Goal: Information Seeking & Learning: Learn about a topic

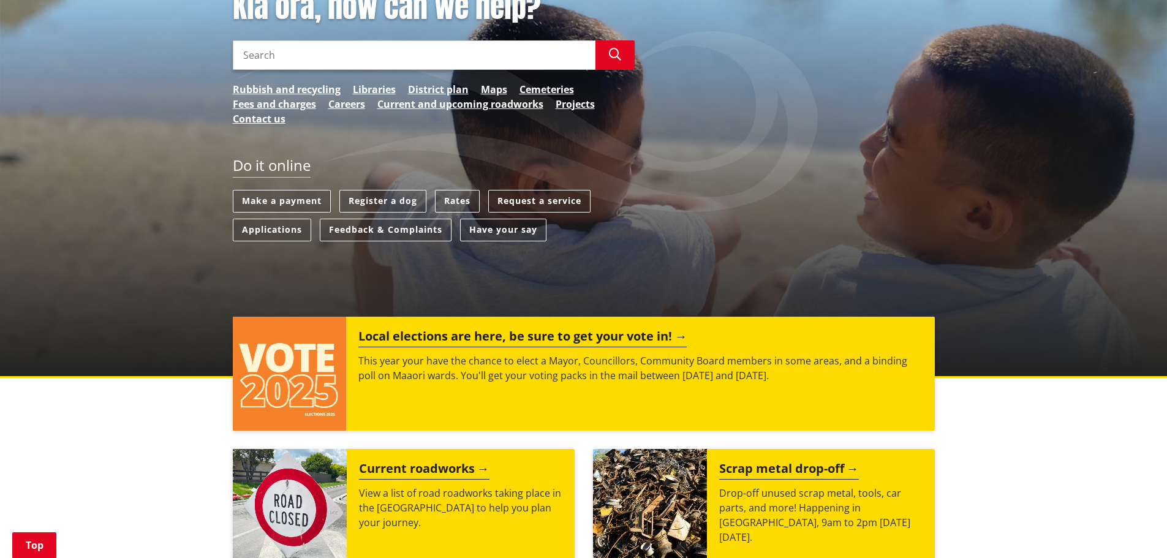
scroll to position [184, 0]
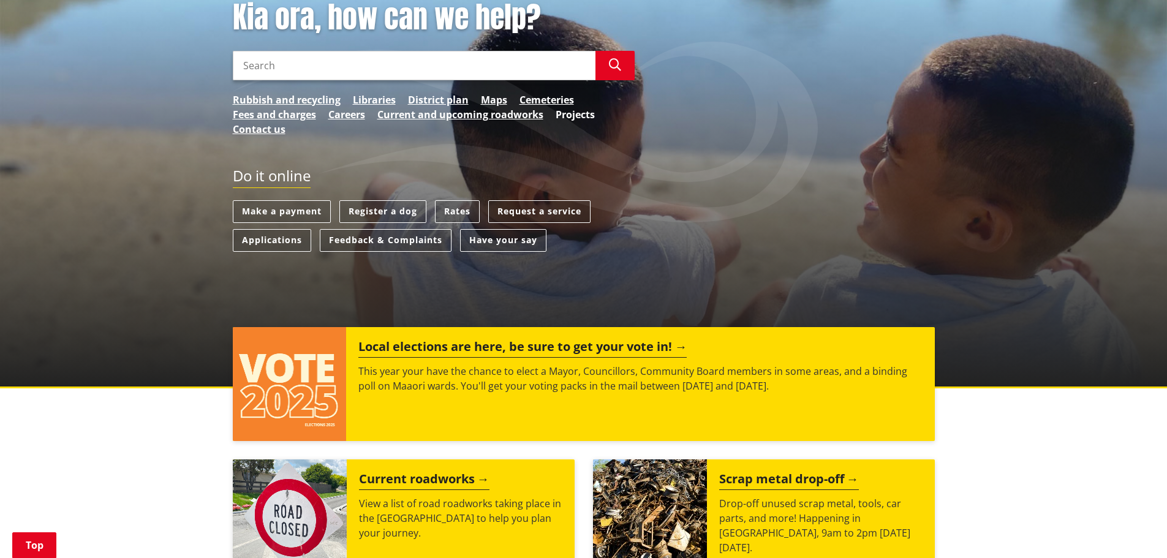
click at [590, 115] on link "Projects" at bounding box center [575, 114] width 39 height 15
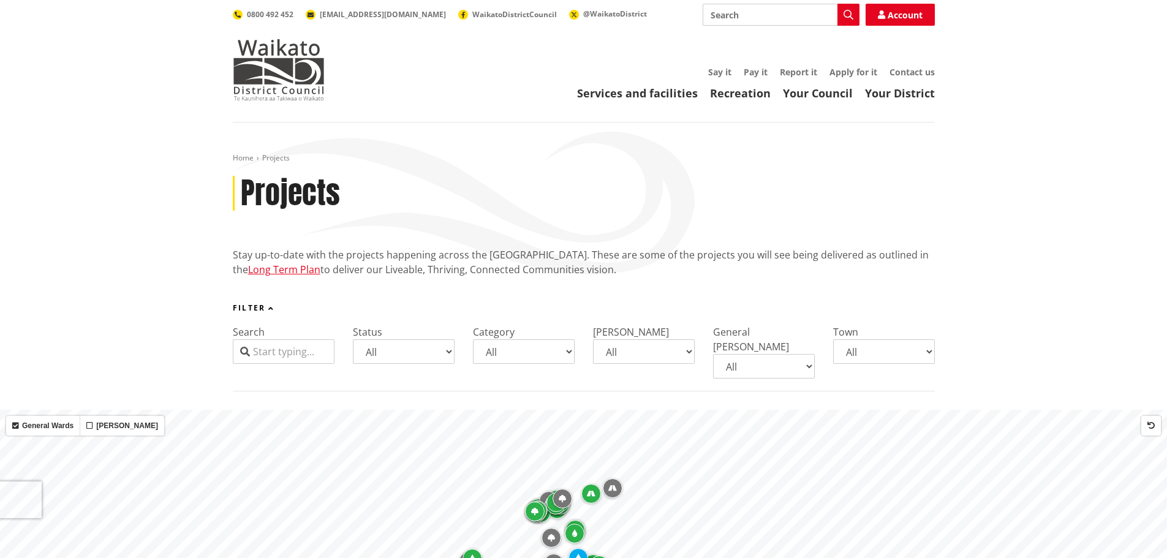
click at [891, 354] on select "All Aka Aka Bombay Eureka Glen Afton Glen Massey Glen Murray Gordonton Horotiu …" at bounding box center [884, 351] width 102 height 25
select select "Pookeno"
click at [833, 339] on select "All Aka Aka Bombay Eureka Glen Afton Glen Massey Glen Murray Gordonton Horotiu …" at bounding box center [884, 351] width 102 height 25
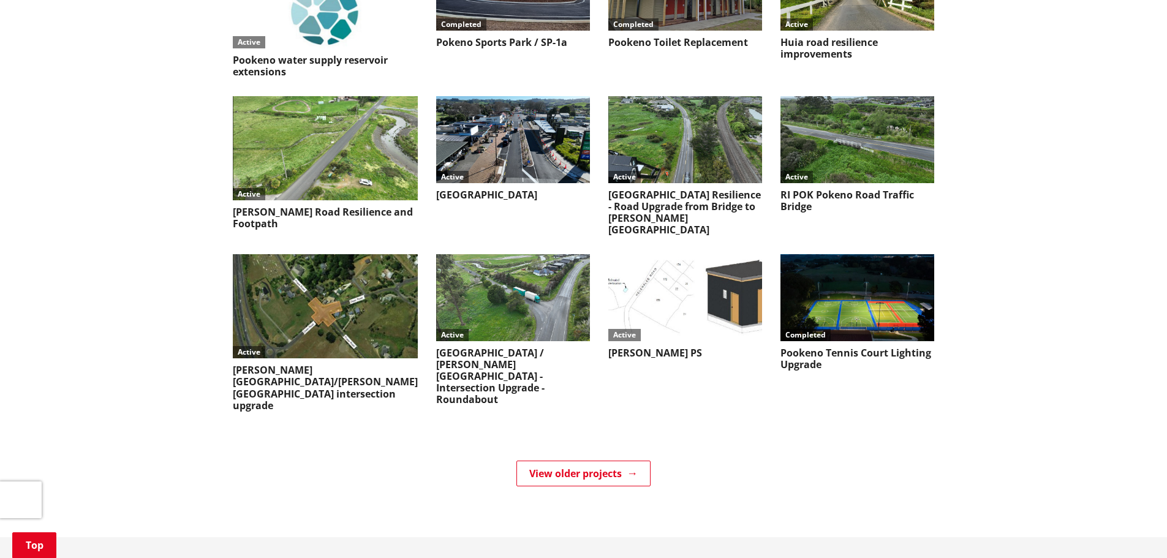
scroll to position [1042, 0]
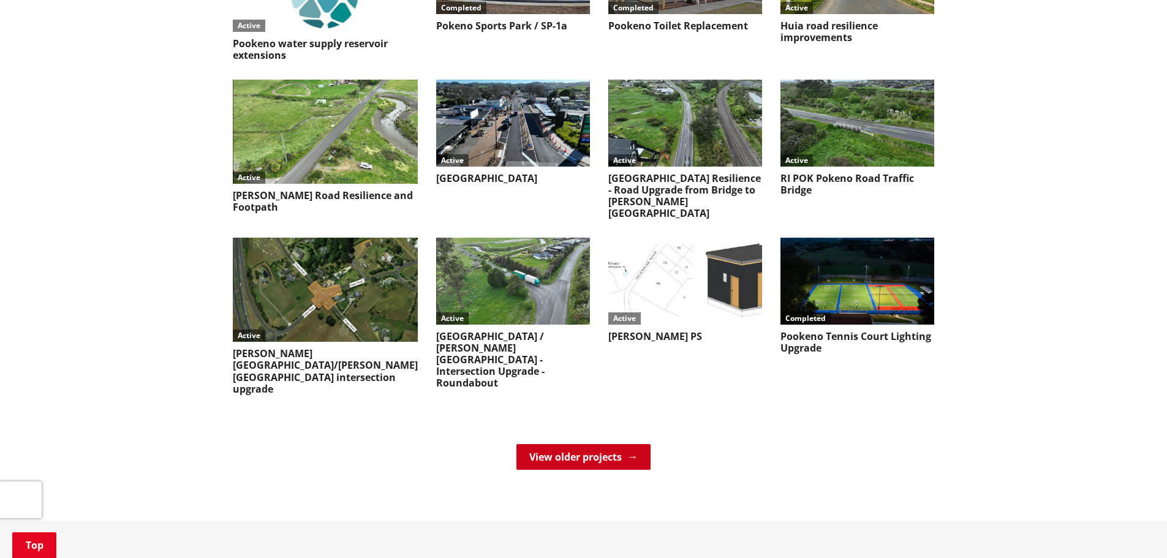
click at [548, 444] on link "View older projects" at bounding box center [583, 457] width 134 height 26
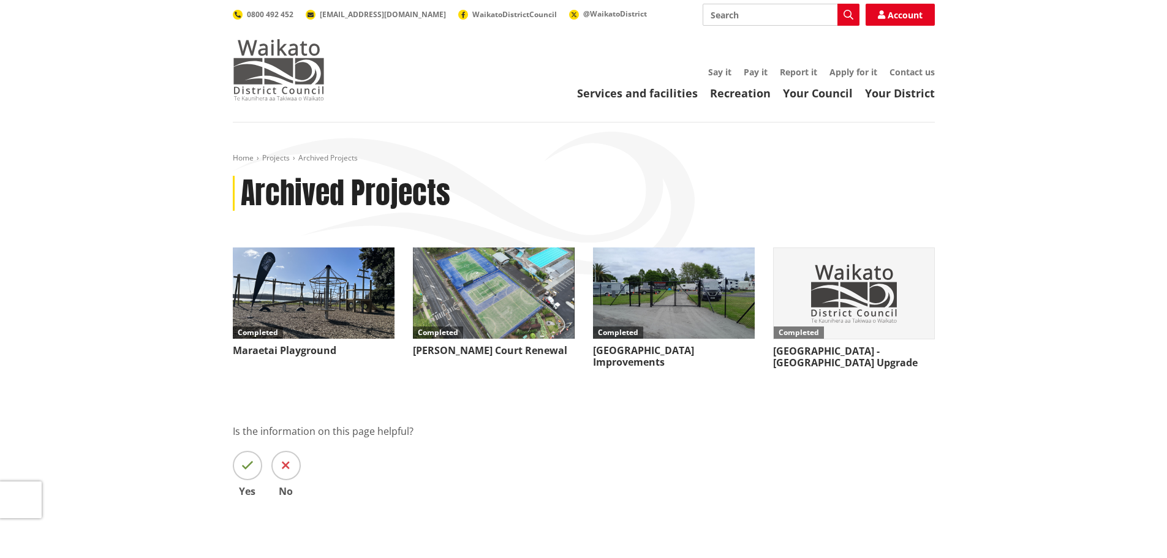
click at [285, 80] on img at bounding box center [279, 69] width 92 height 61
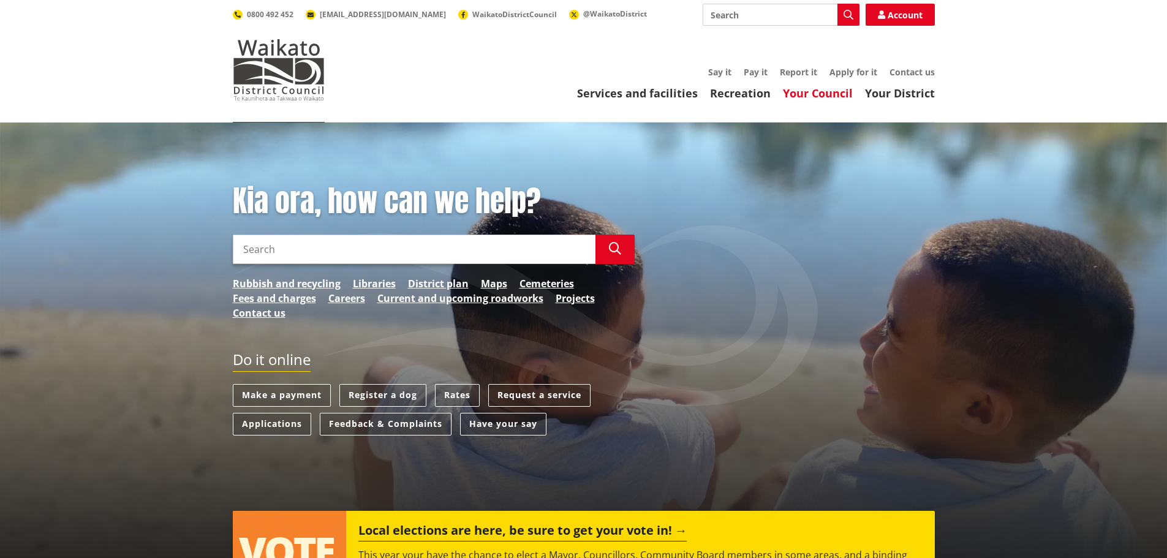
click at [814, 94] on link "Your Council" at bounding box center [818, 93] width 70 height 15
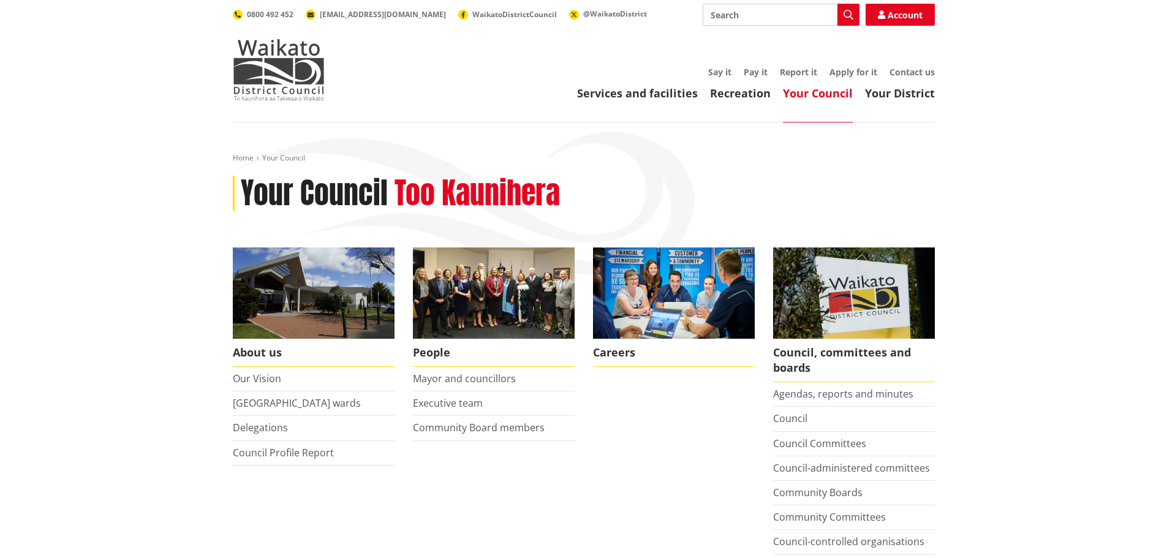
drag, startPoint x: 931, startPoint y: 93, endPoint x: 928, endPoint y: 103, distance: 10.7
click at [931, 93] on link "Your District" at bounding box center [900, 93] width 70 height 15
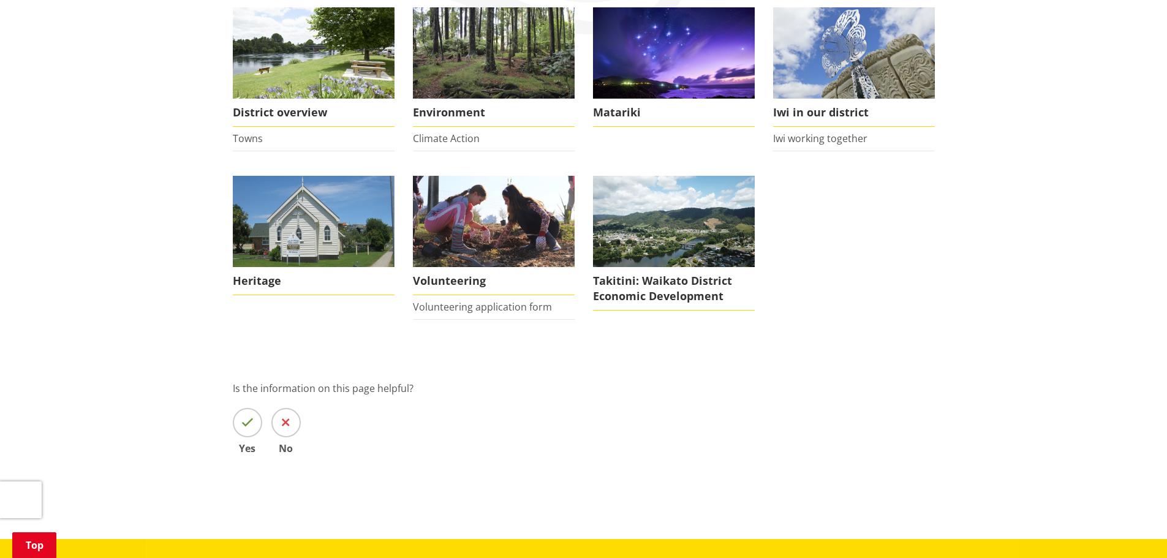
scroll to position [245, 0]
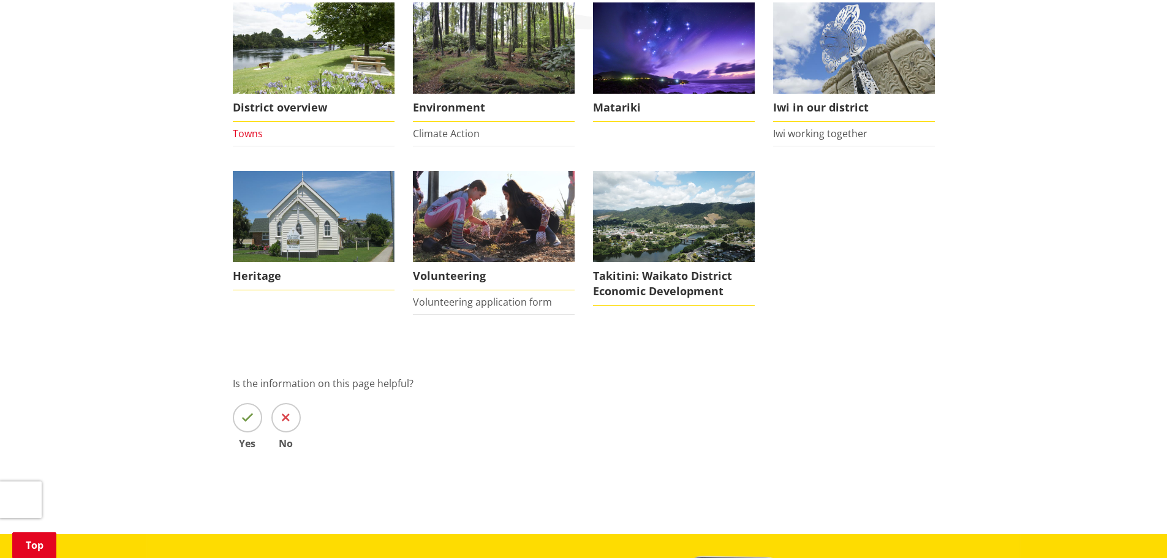
click at [240, 131] on link "Towns" at bounding box center [248, 133] width 30 height 13
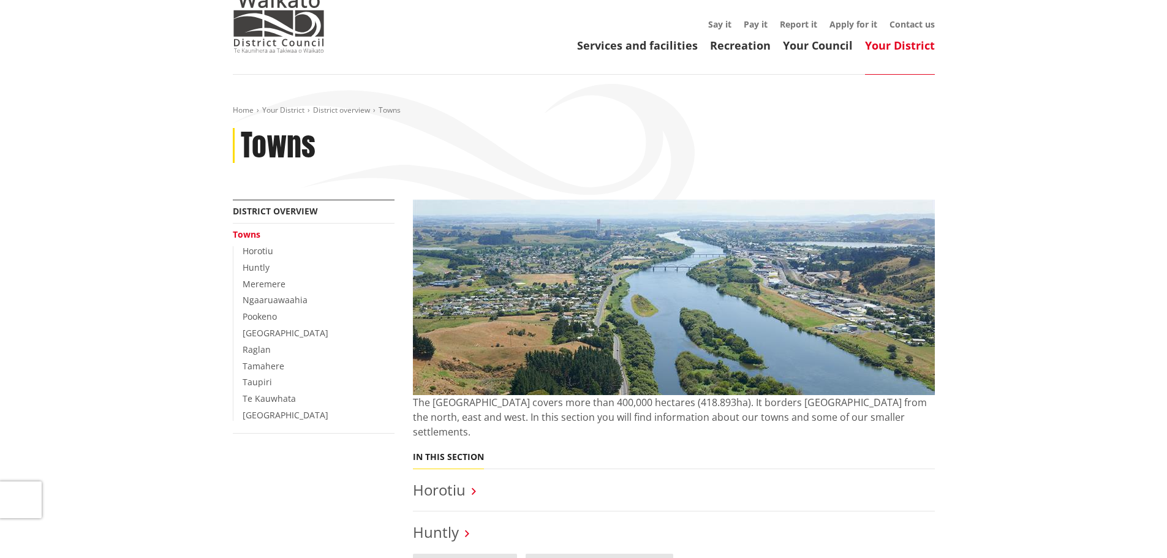
scroll to position [184, 0]
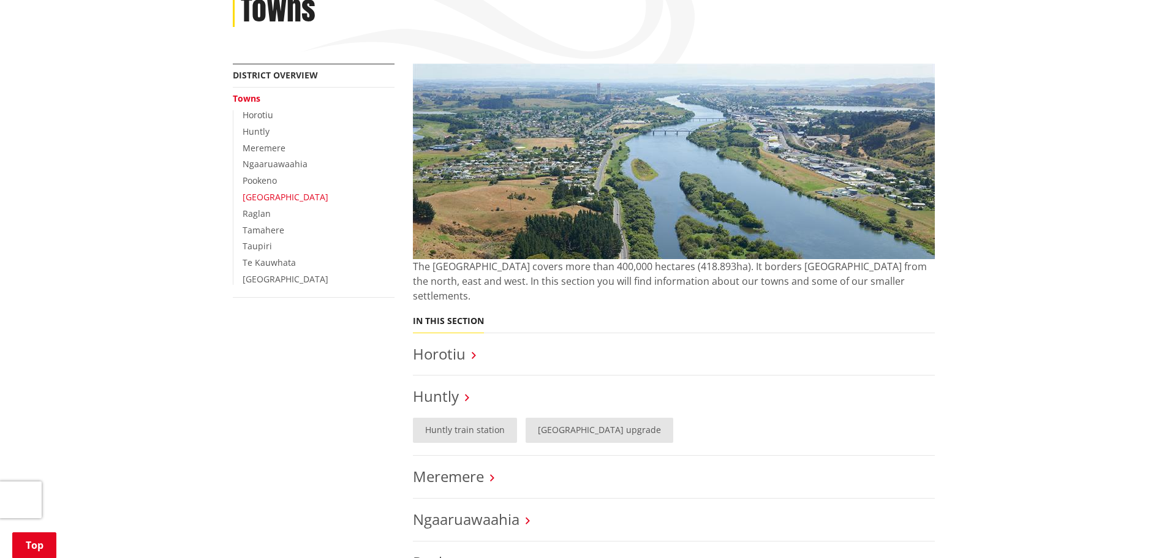
click at [289, 199] on link "[GEOGRAPHIC_DATA]" at bounding box center [286, 197] width 86 height 12
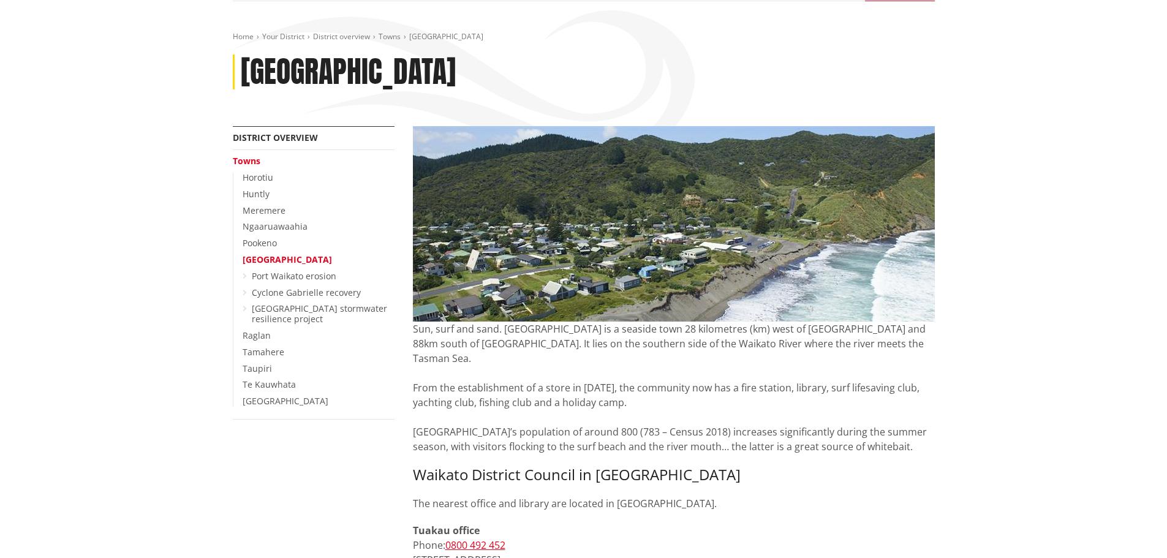
scroll to position [123, 0]
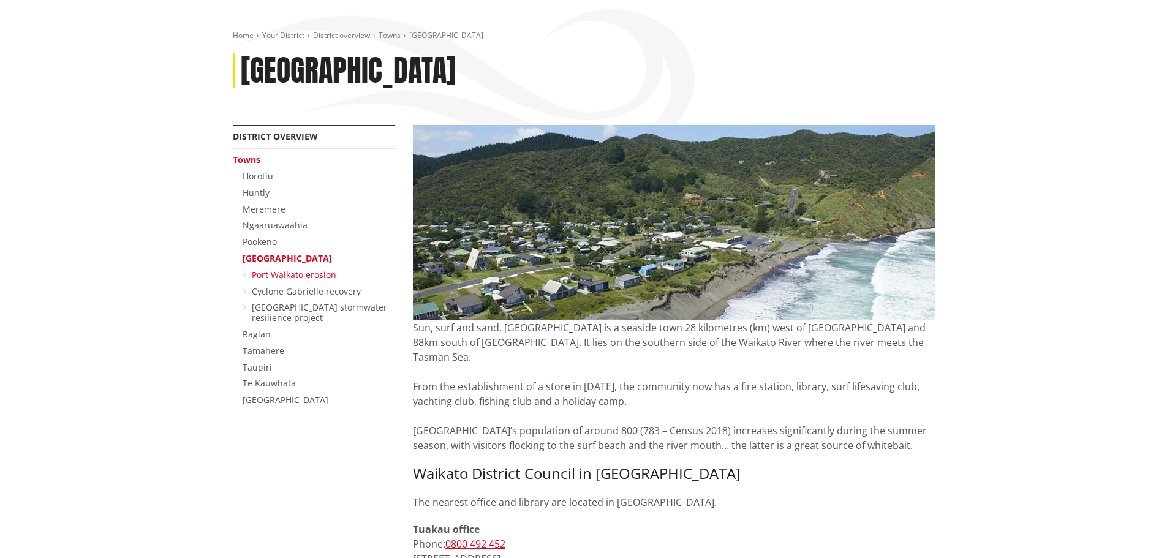
click at [323, 275] on link "Port Waikato erosion" at bounding box center [294, 275] width 85 height 12
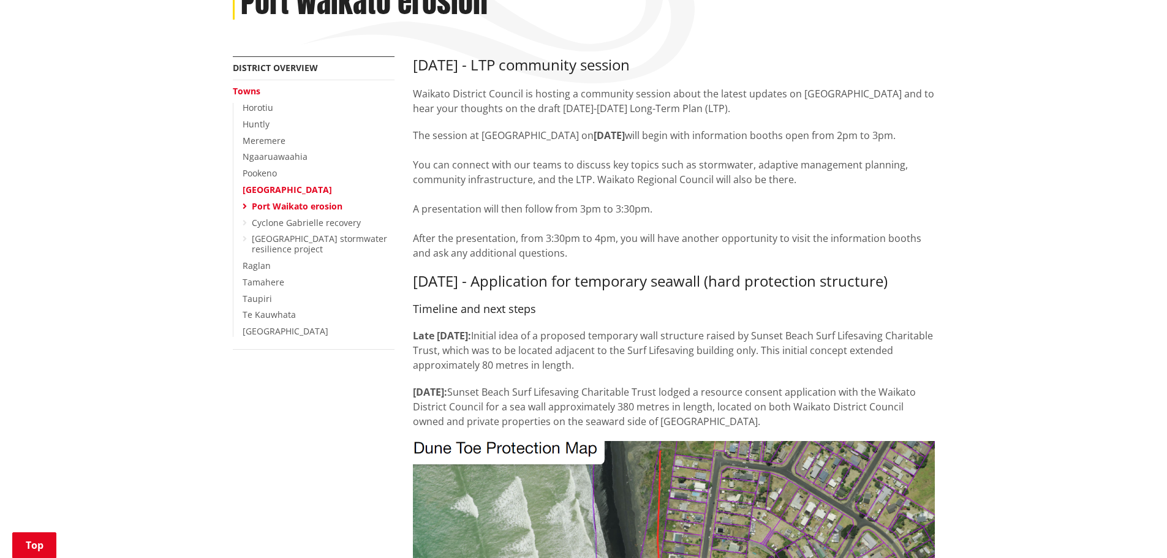
scroll to position [184, 0]
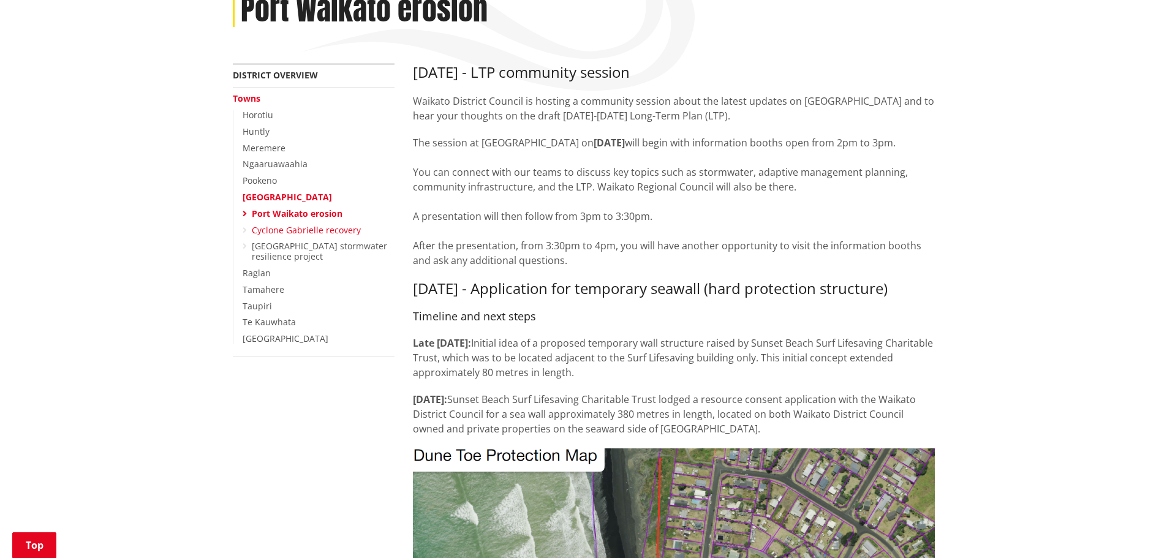
click at [336, 234] on link "Cyclone Gabrielle recovery" at bounding box center [306, 230] width 109 height 12
click at [275, 229] on link "Cyclone Gabrielle recovery" at bounding box center [306, 230] width 109 height 12
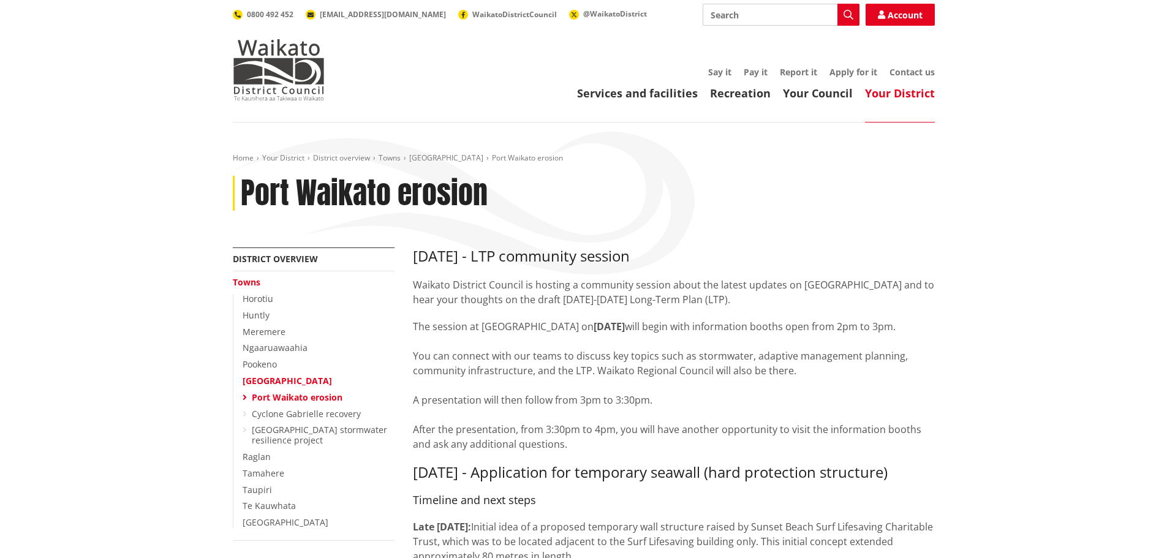
scroll to position [184, 0]
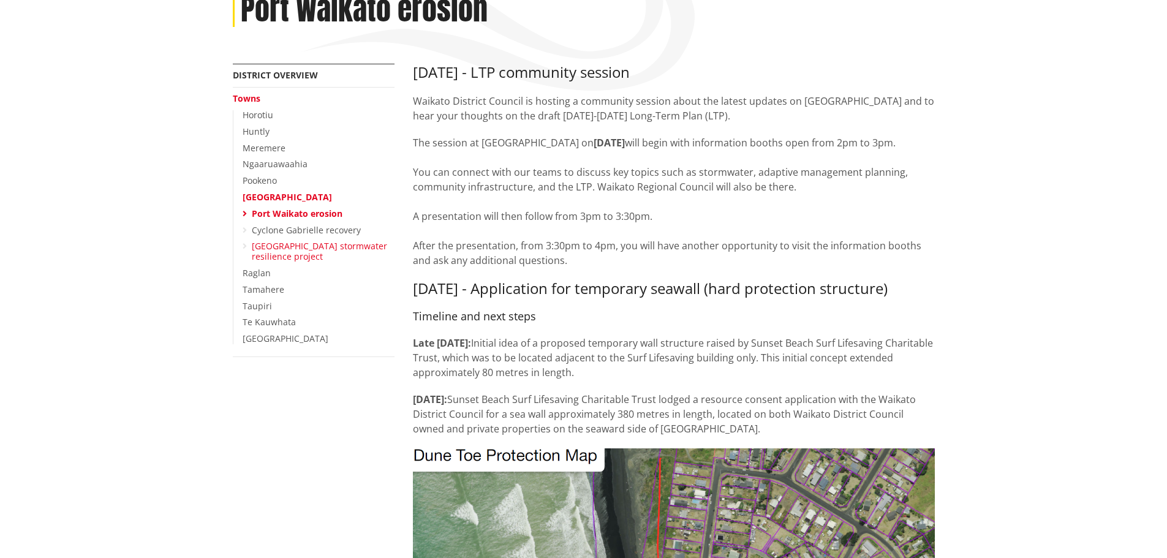
click at [312, 247] on link "[GEOGRAPHIC_DATA] stormwater resilience project" at bounding box center [319, 251] width 135 height 22
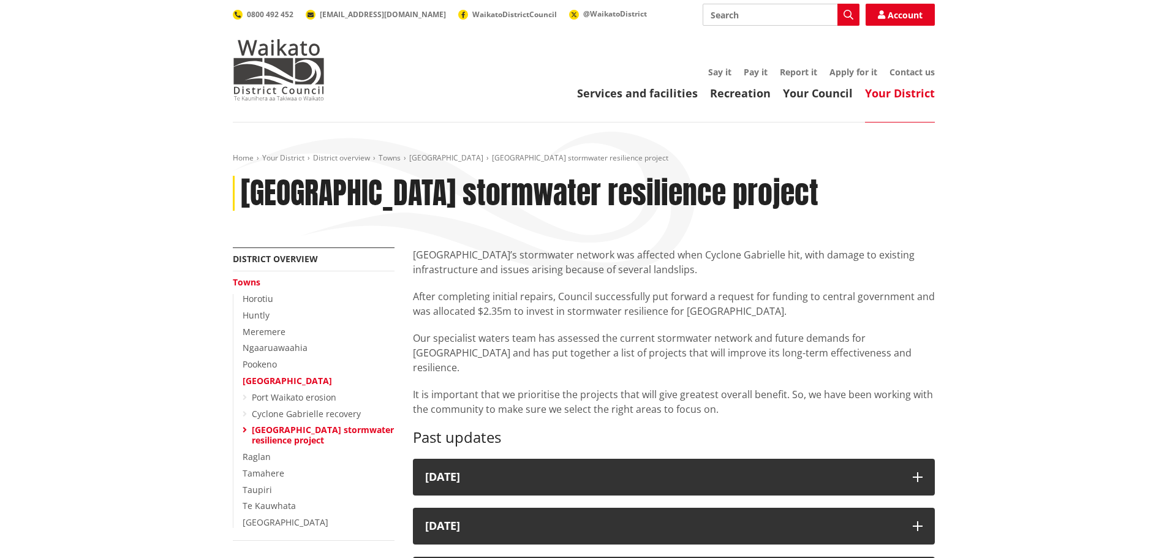
click at [279, 382] on link "[GEOGRAPHIC_DATA]" at bounding box center [287, 381] width 89 height 12
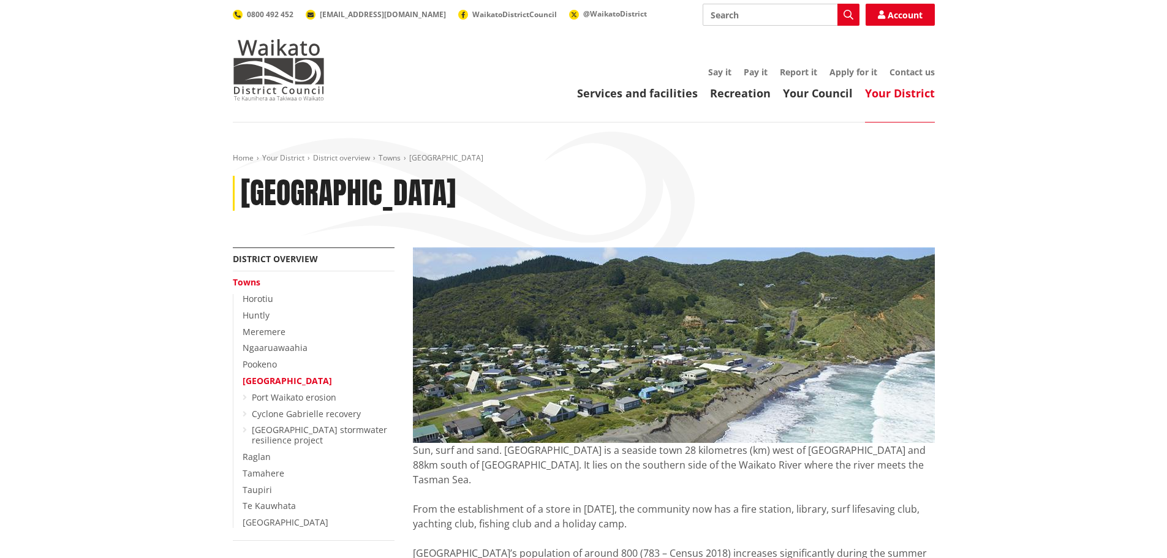
click at [760, 9] on input "Search" at bounding box center [781, 15] width 157 height 22
type input "port waikato"
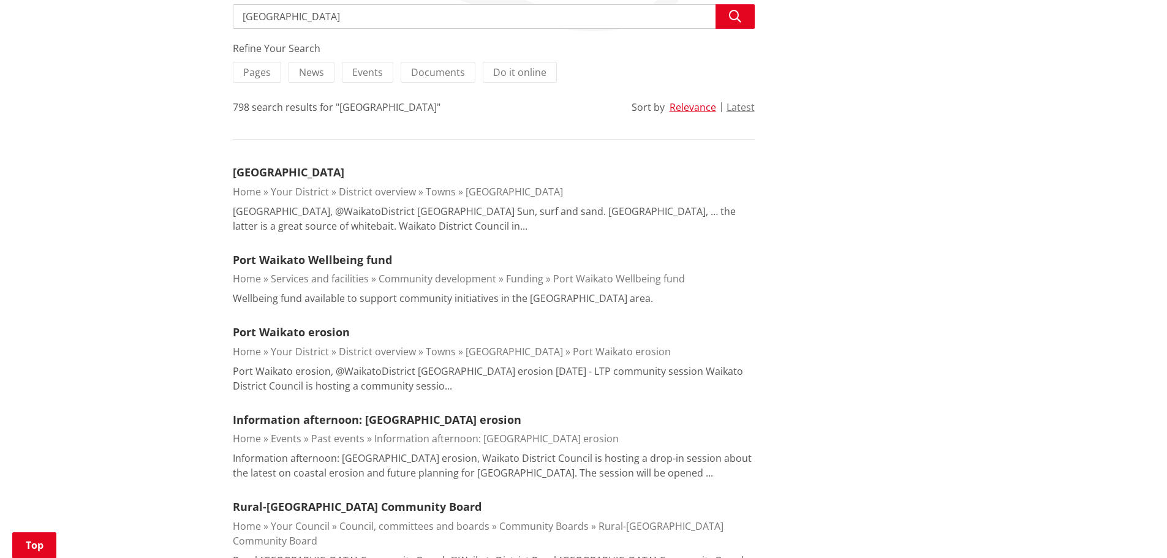
scroll to position [245, 0]
click at [405, 415] on link "Information afternoon: [GEOGRAPHIC_DATA] erosion" at bounding box center [377, 417] width 289 height 15
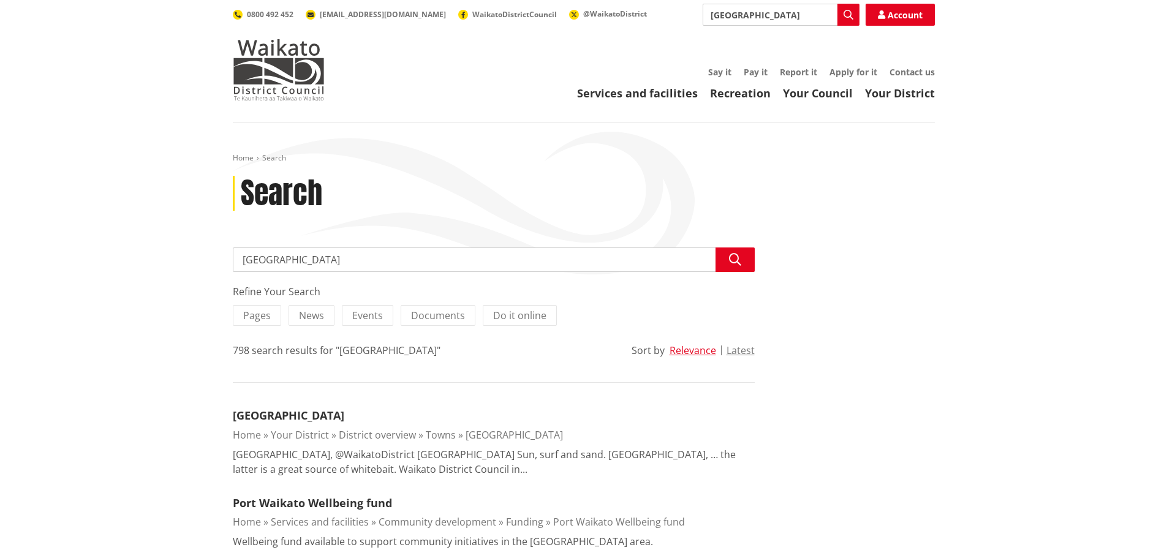
scroll to position [245, 0]
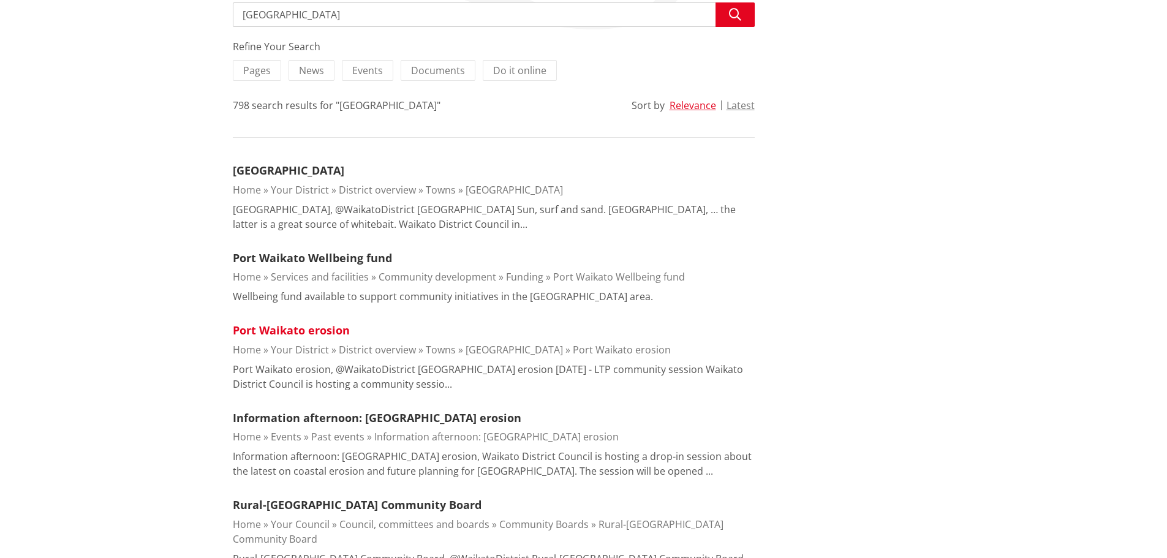
click at [325, 329] on link "Port Waikato erosion" at bounding box center [291, 330] width 117 height 15
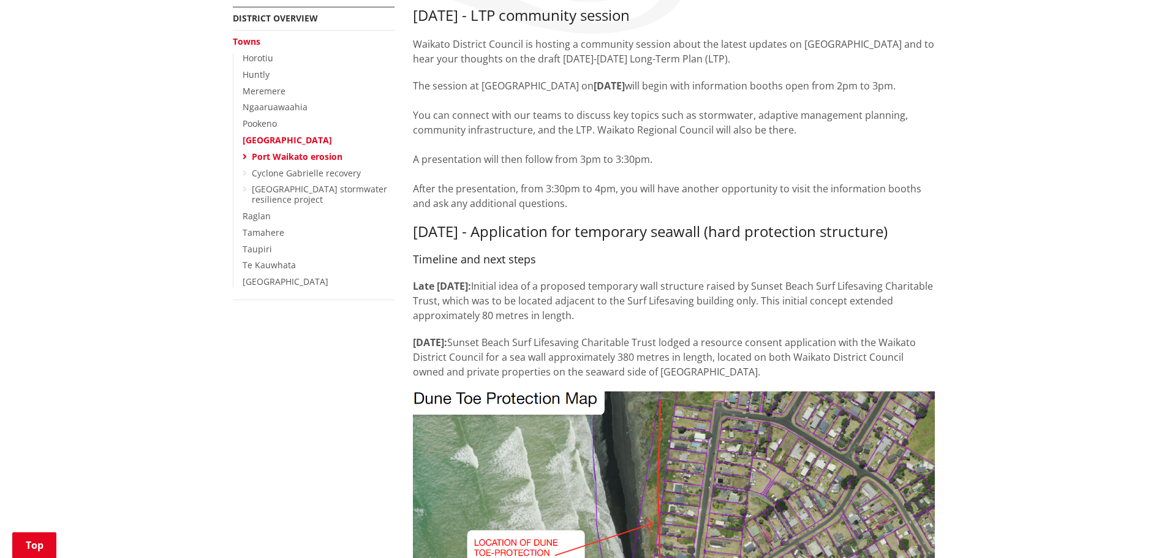
scroll to position [61, 0]
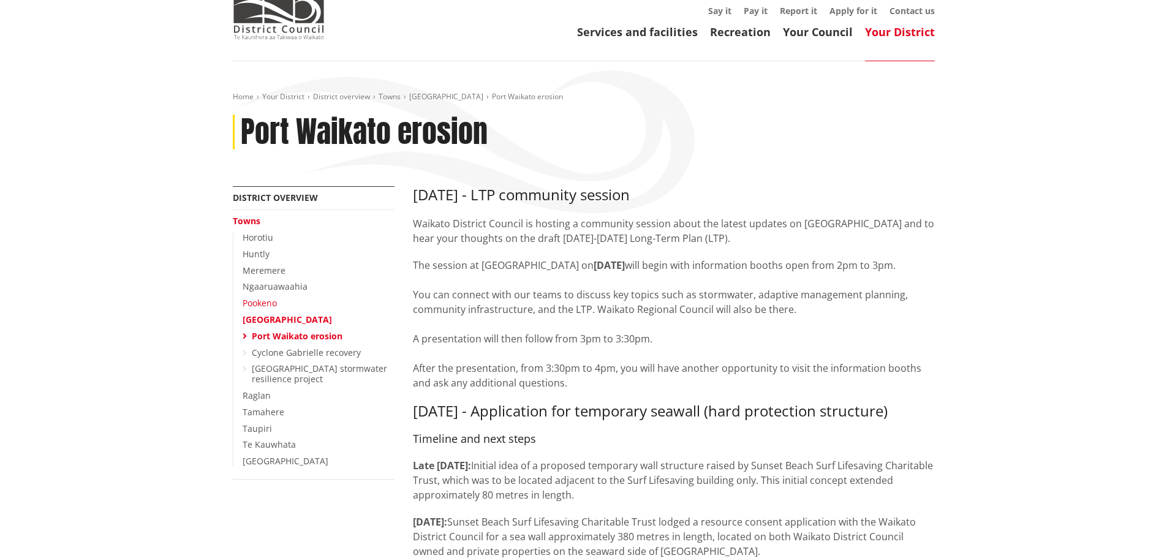
click at [266, 304] on link "Pookeno" at bounding box center [260, 303] width 34 height 12
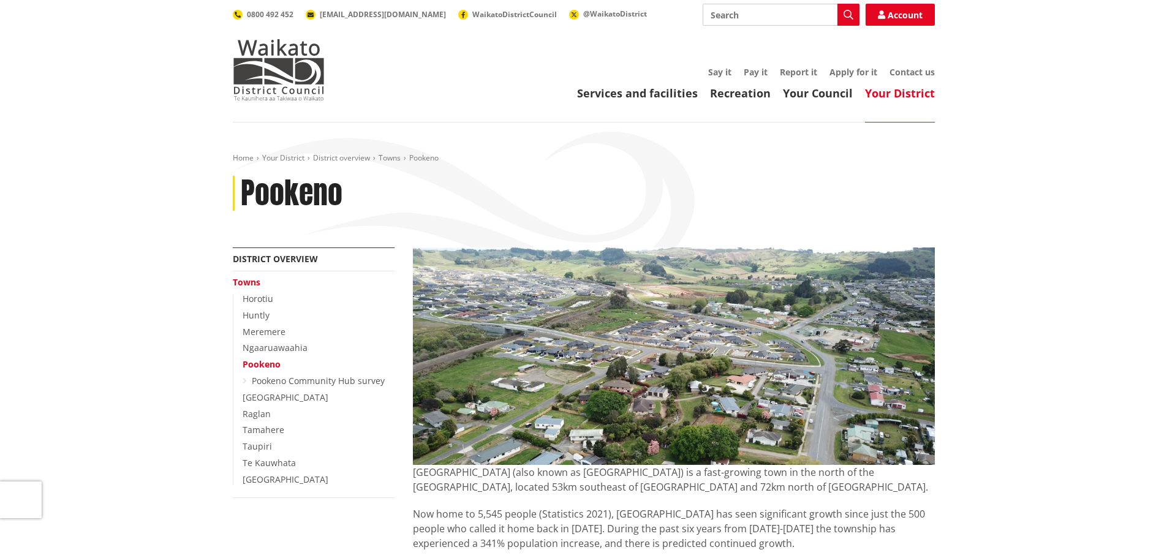
click at [739, 20] on input "Search" at bounding box center [781, 15] width 157 height 22
type input "port waikato presentation"
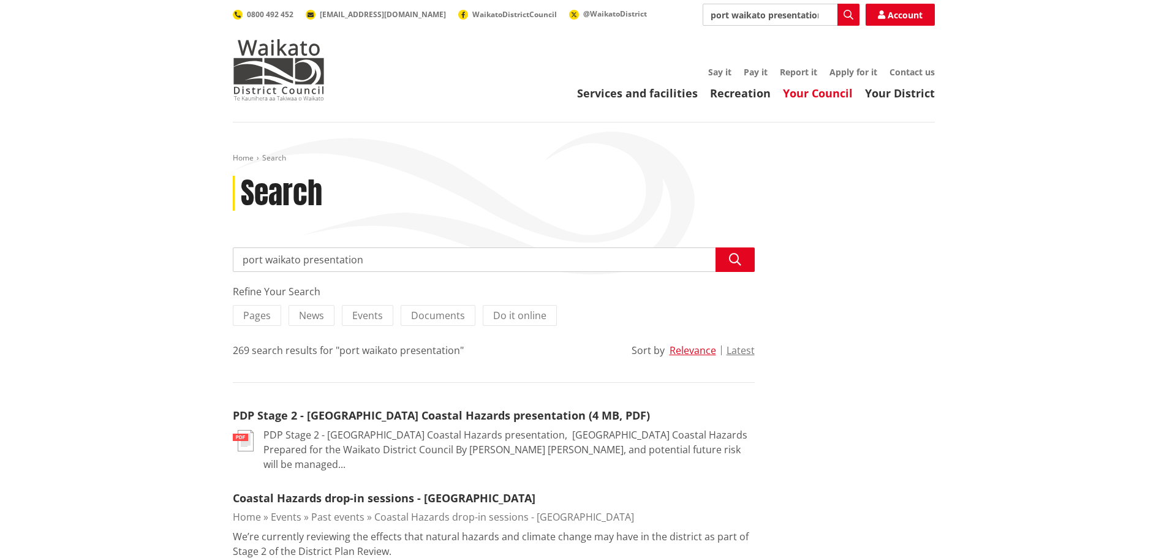
click at [794, 89] on link "Your Council" at bounding box center [818, 93] width 70 height 15
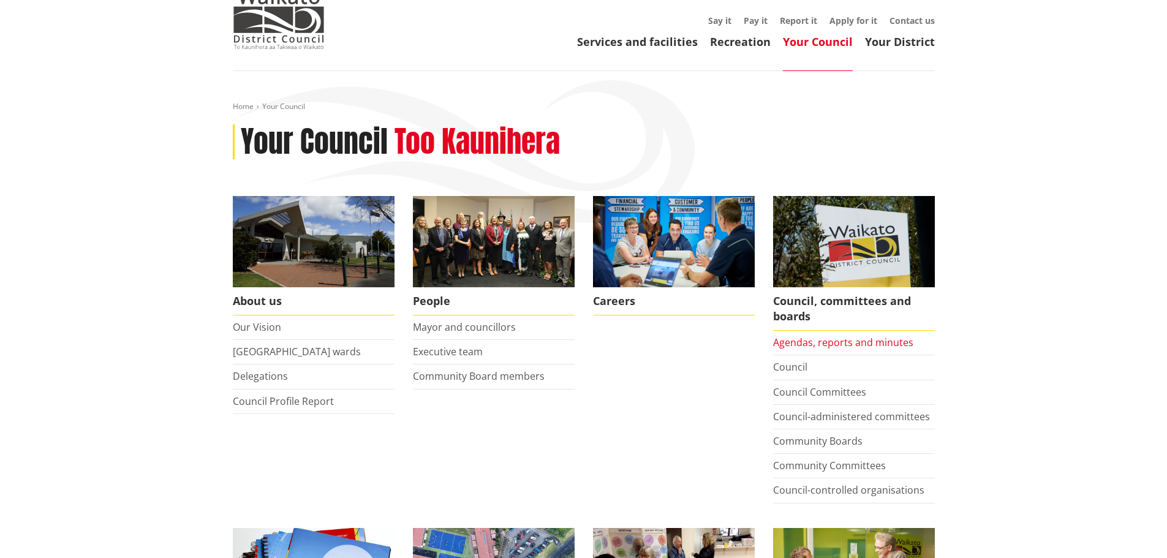
scroll to position [123, 0]
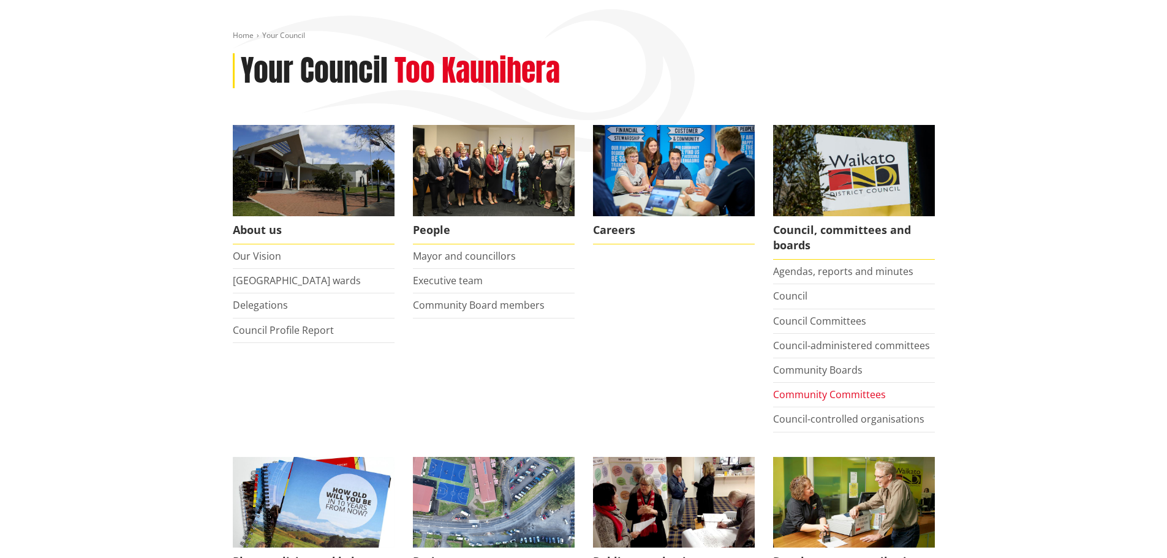
click at [804, 393] on link "Community Committees" at bounding box center [829, 394] width 113 height 13
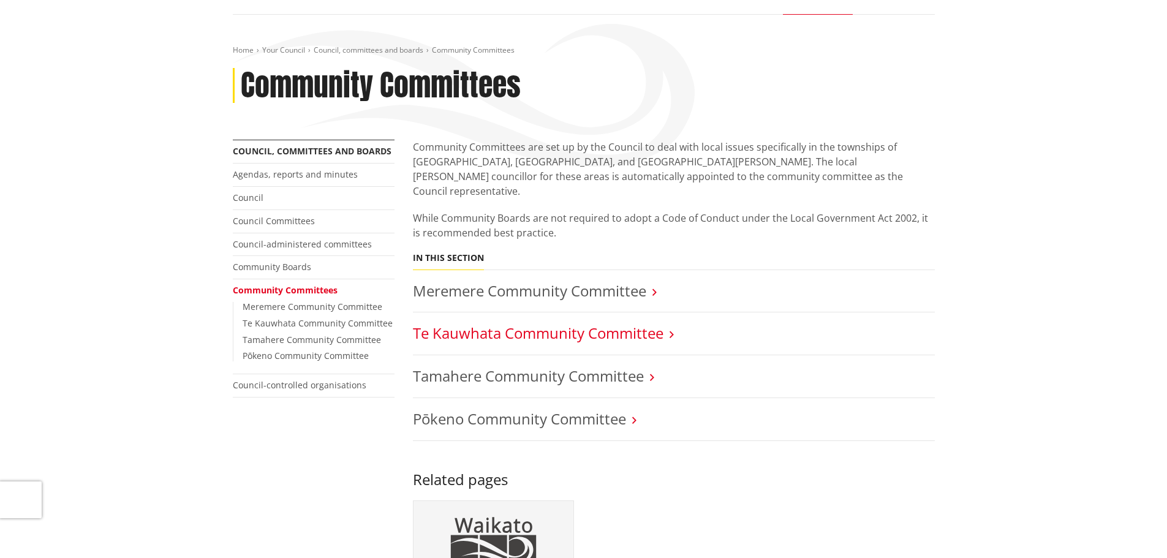
scroll to position [123, 0]
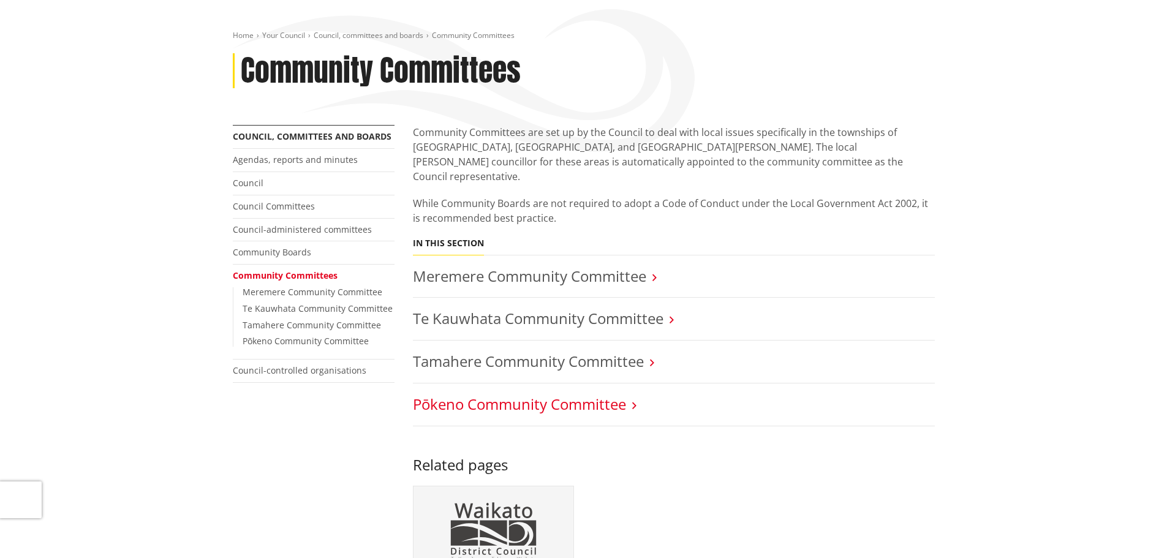
click at [459, 394] on link "Pōkeno Community Committee" at bounding box center [519, 404] width 213 height 20
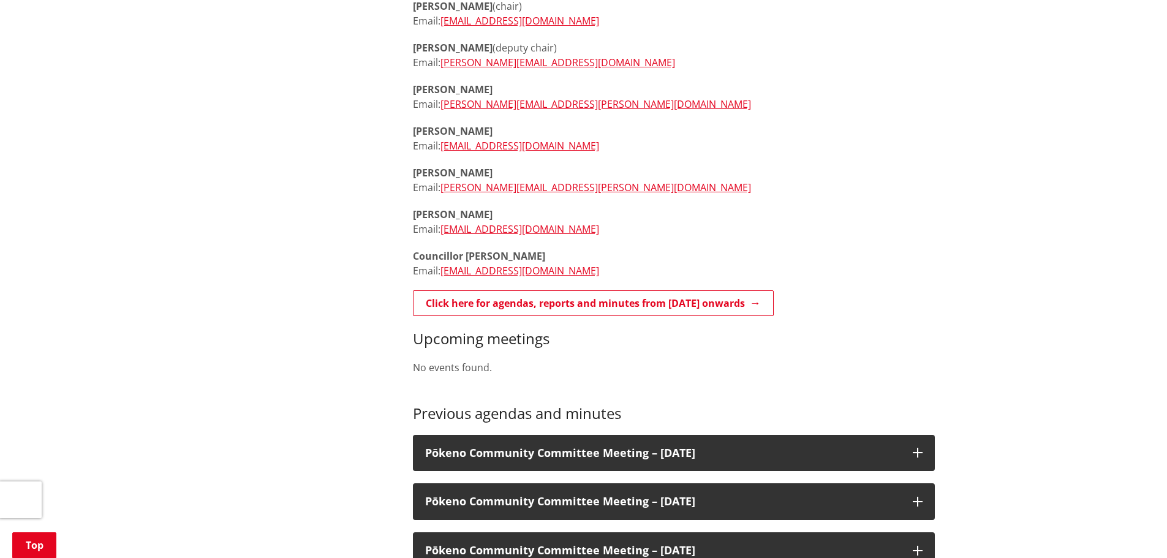
scroll to position [735, 0]
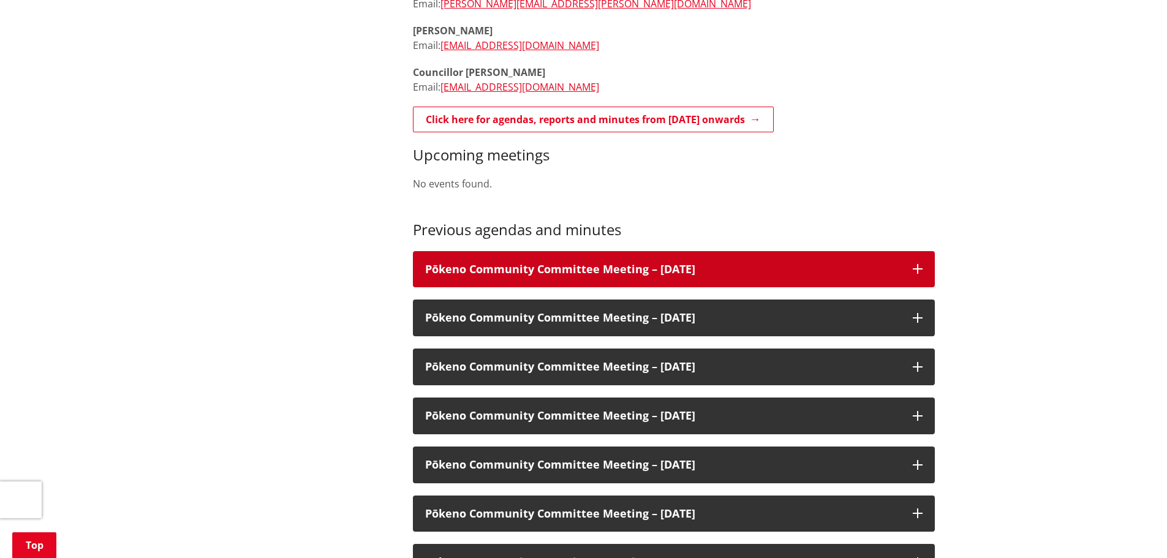
click at [919, 264] on icon at bounding box center [918, 269] width 10 height 10
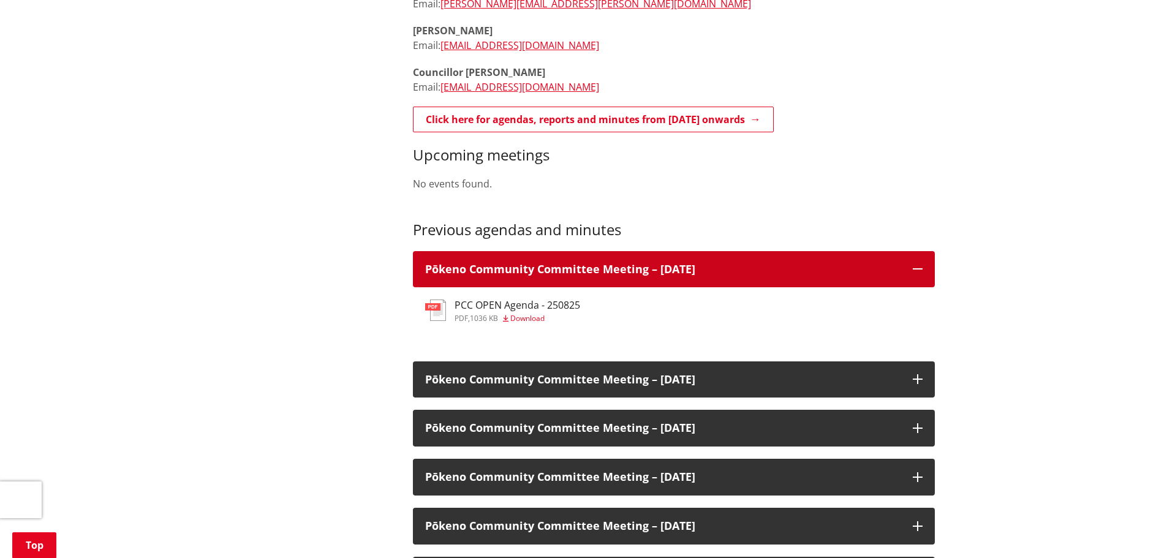
click at [918, 264] on icon at bounding box center [918, 269] width 10 height 10
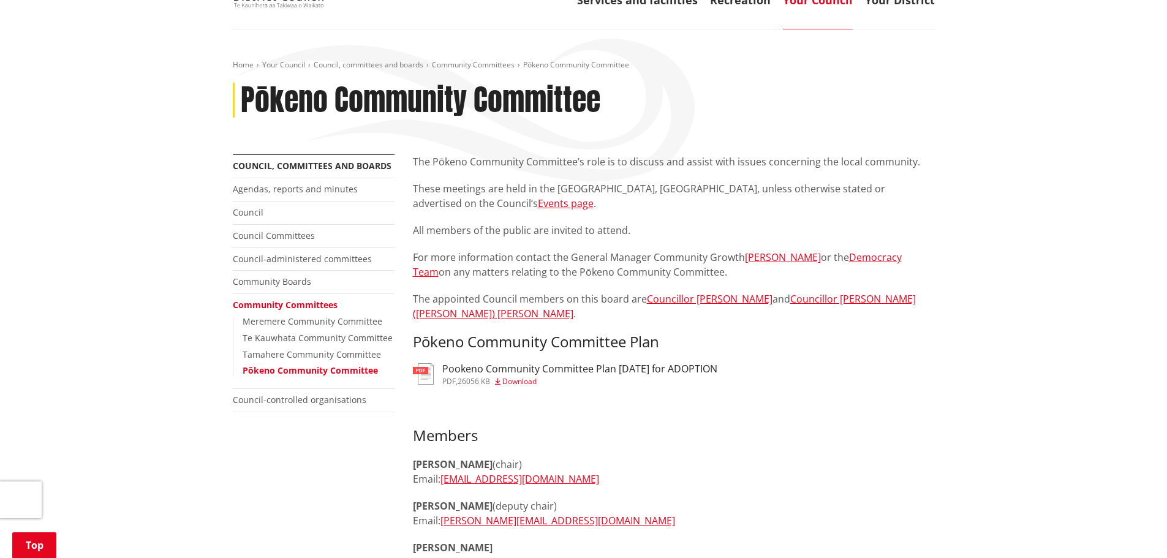
scroll to position [61, 0]
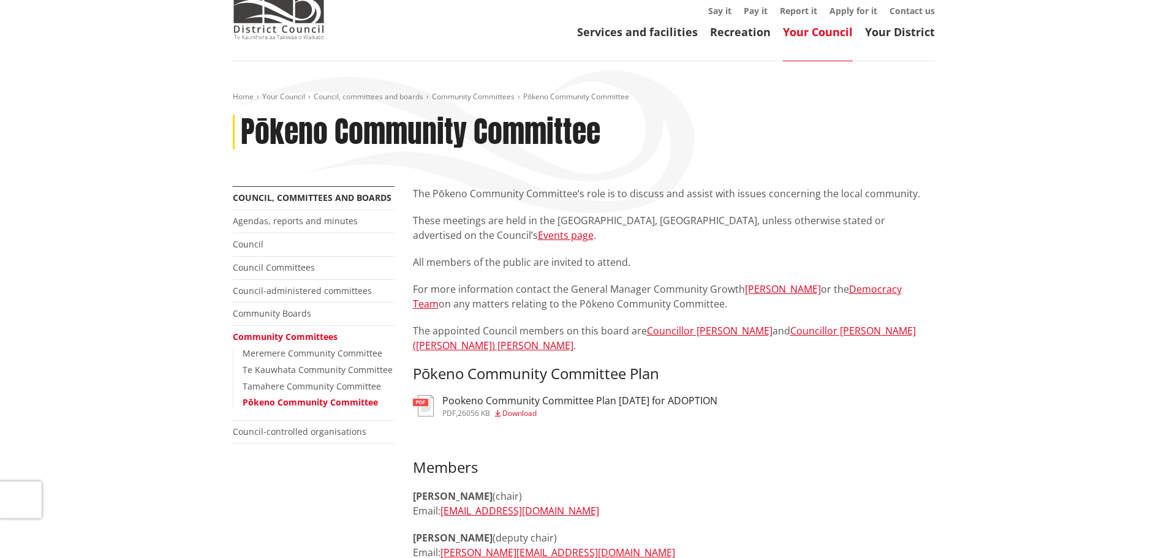
drag, startPoint x: 914, startPoint y: 32, endPoint x: 823, endPoint y: 79, distance: 102.8
click at [914, 32] on link "Your District" at bounding box center [900, 32] width 70 height 15
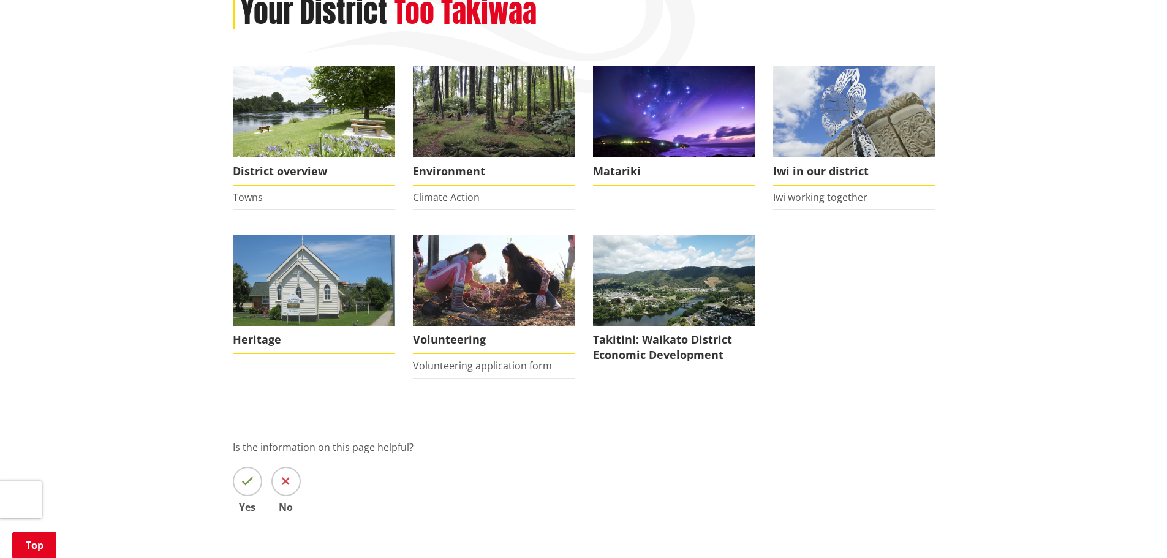
scroll to position [184, 0]
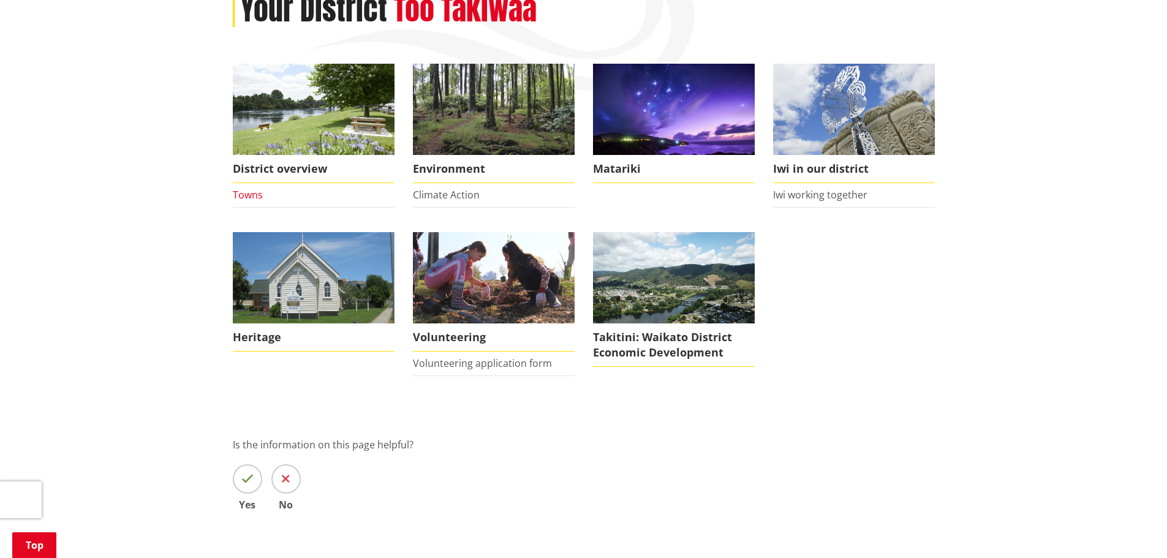
click at [246, 195] on link "Towns" at bounding box center [248, 194] width 30 height 13
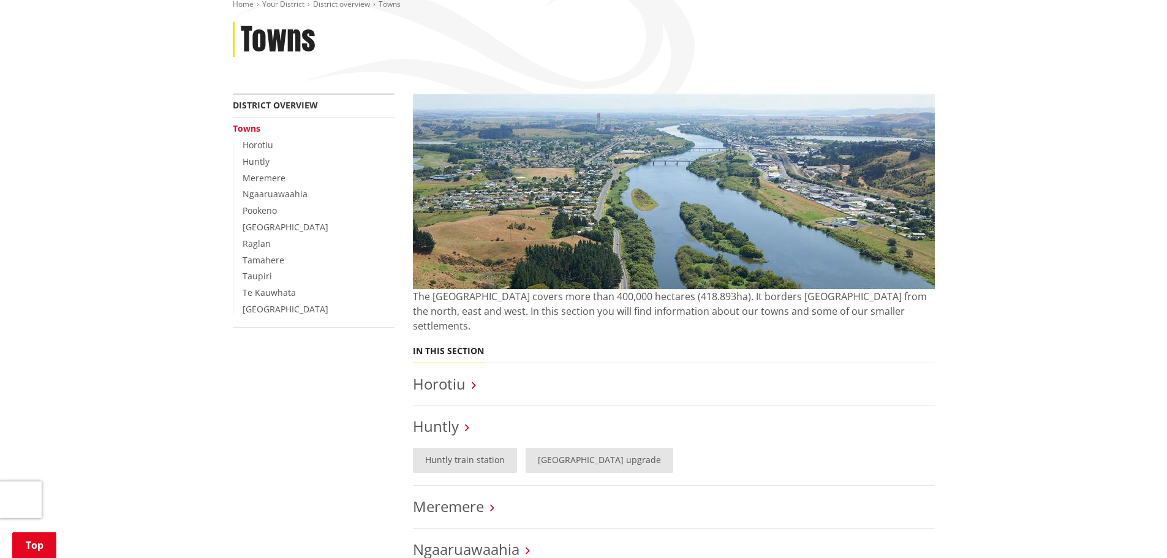
scroll to position [184, 0]
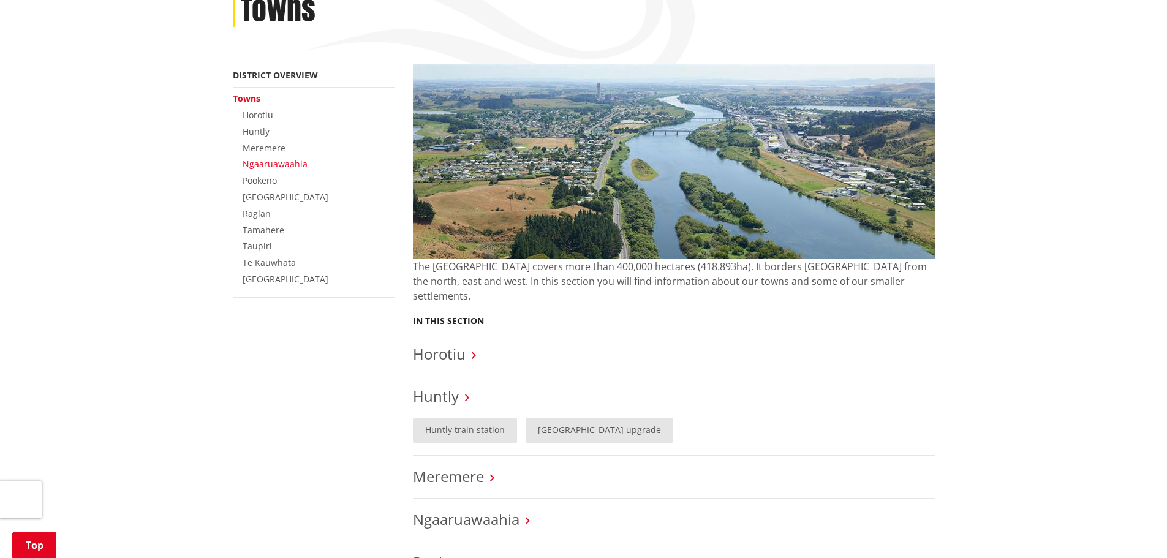
click at [265, 164] on link "Ngaaruawaahia" at bounding box center [275, 164] width 65 height 12
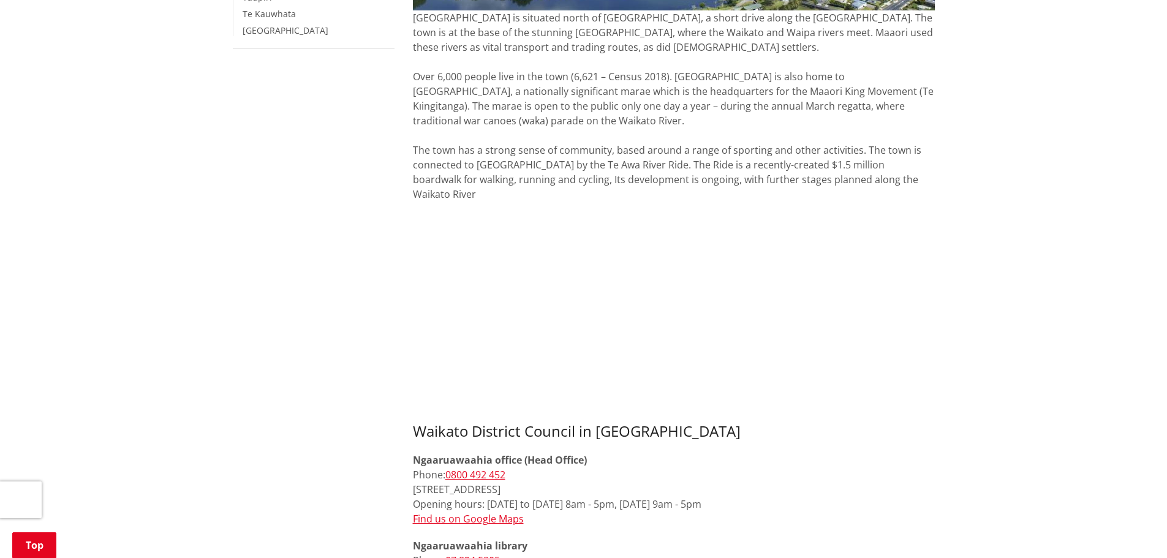
scroll to position [245, 0]
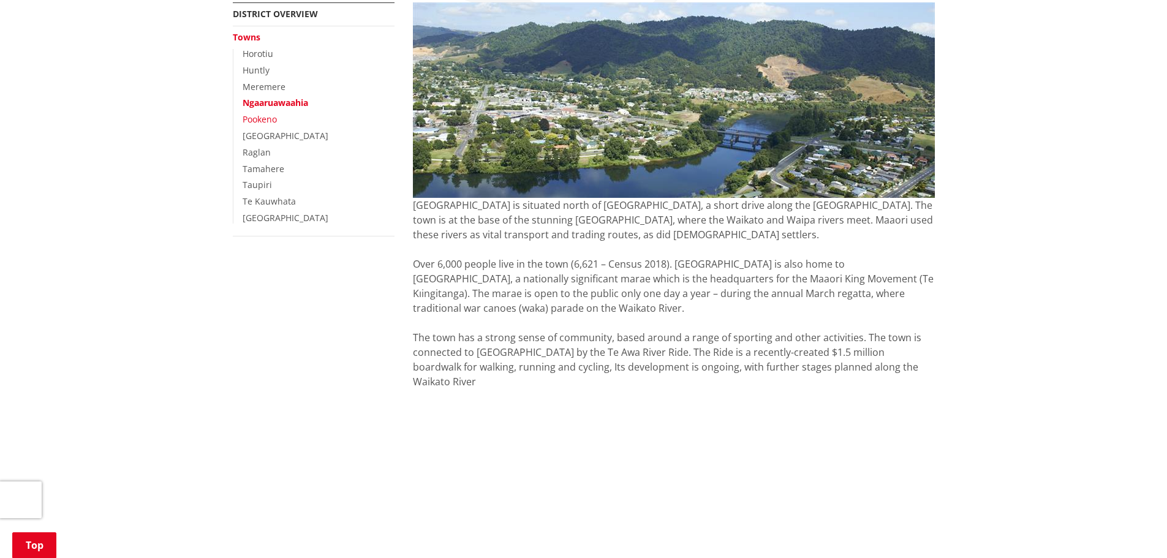
click at [250, 121] on link "Pookeno" at bounding box center [260, 119] width 34 height 12
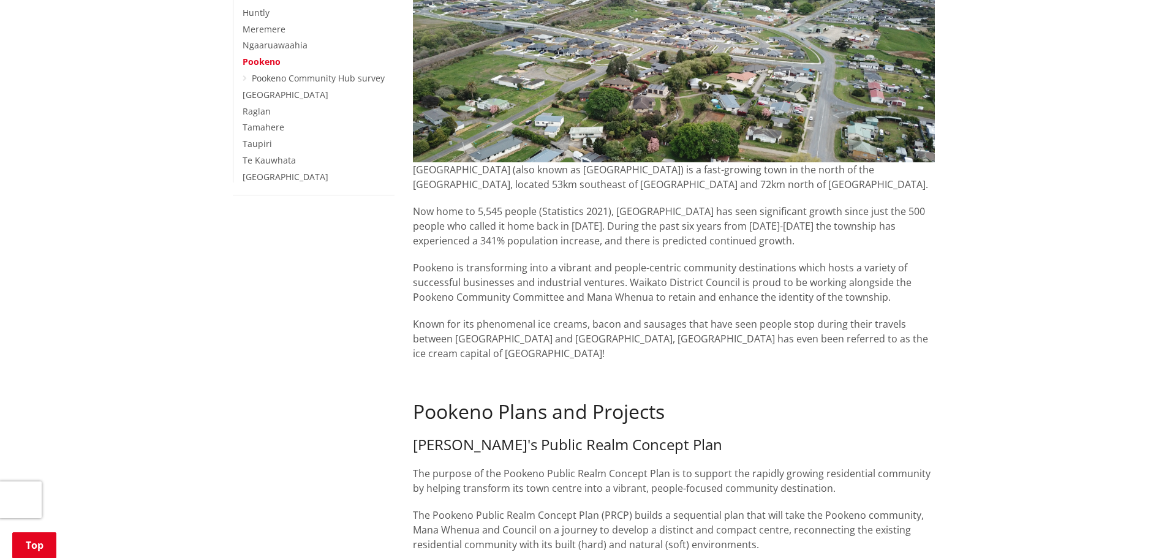
scroll to position [306, 0]
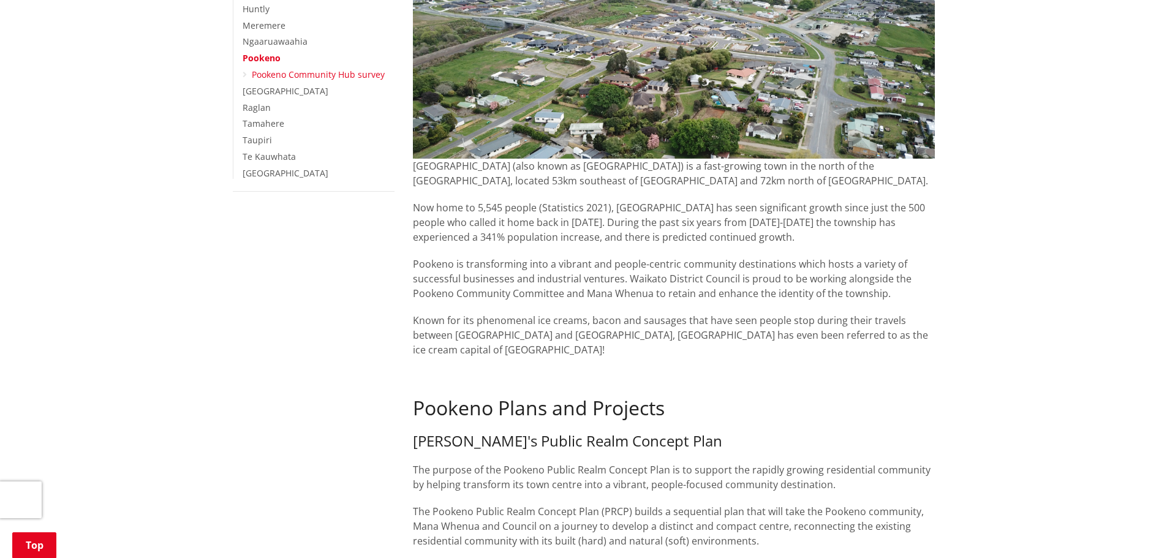
click at [293, 74] on link "Pookeno Community Hub survey" at bounding box center [318, 75] width 133 height 12
click at [260, 76] on link "Pookeno Community Hub survey" at bounding box center [318, 75] width 133 height 12
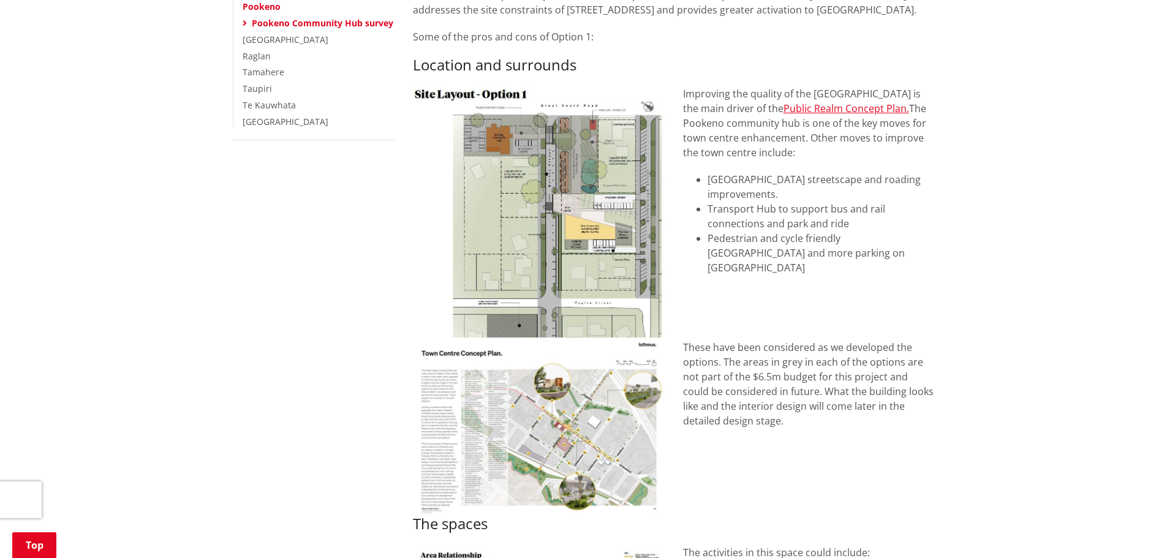
scroll to position [245, 0]
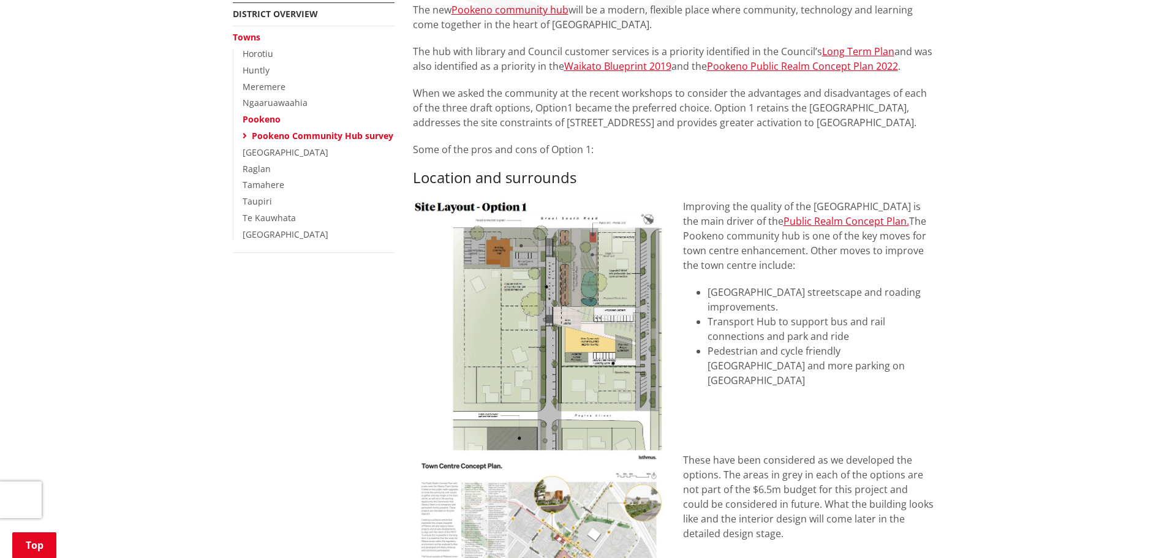
click at [273, 116] on link "Pookeno" at bounding box center [262, 119] width 38 height 12
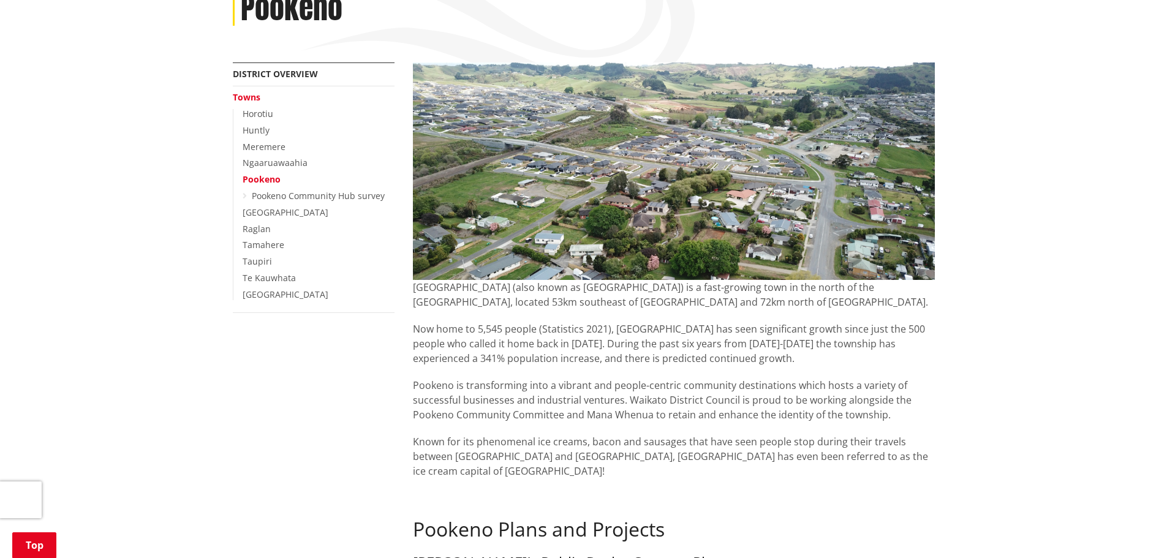
scroll to position [184, 0]
